Goal: Task Accomplishment & Management: Manage account settings

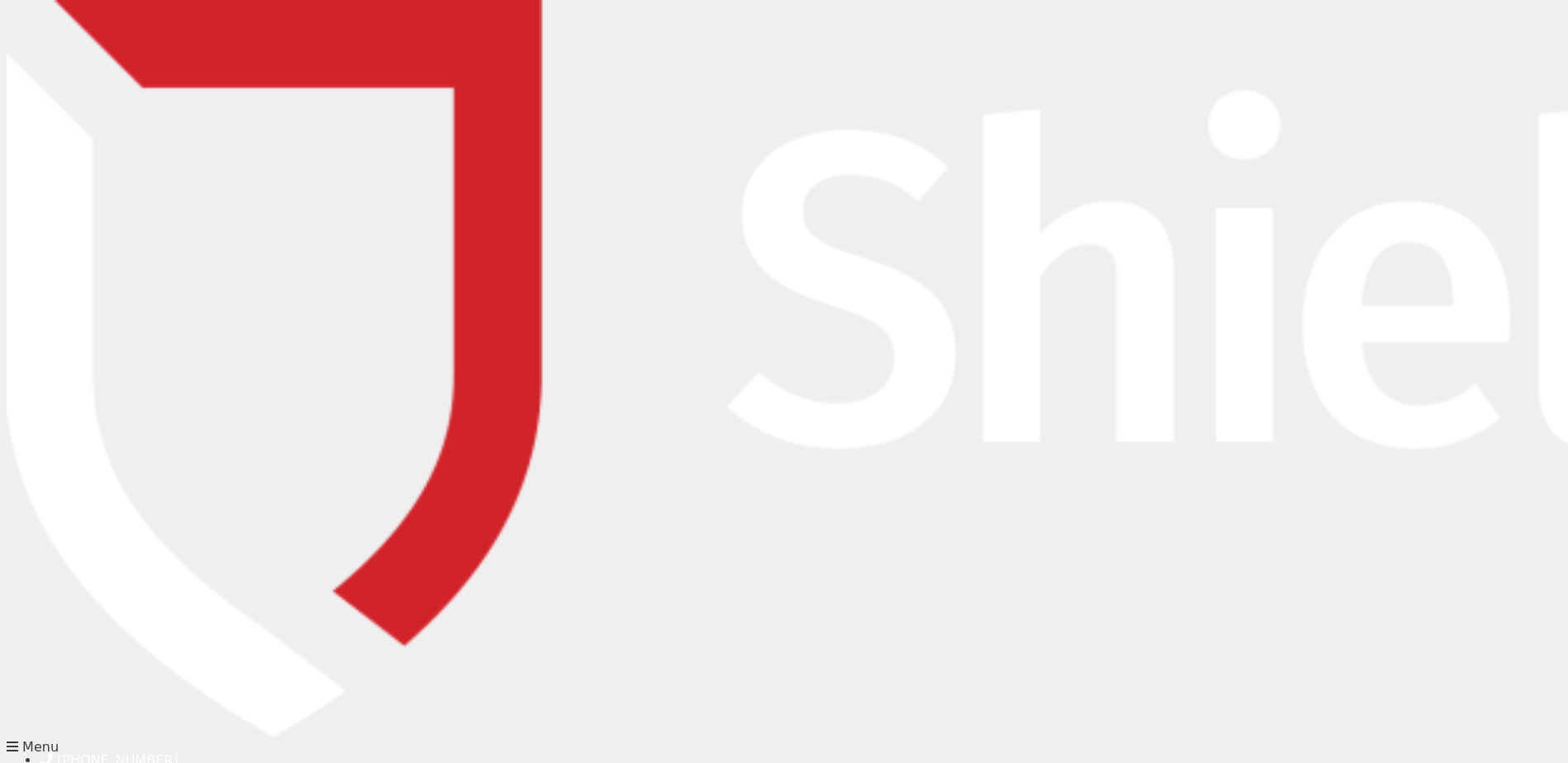
type input "laura.carr@yib.com.au"
